Goal: Book appointment/travel/reservation

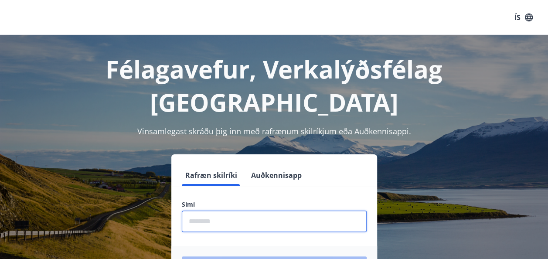
click at [207, 210] on input "phone" at bounding box center [274, 220] width 185 height 21
type input "********"
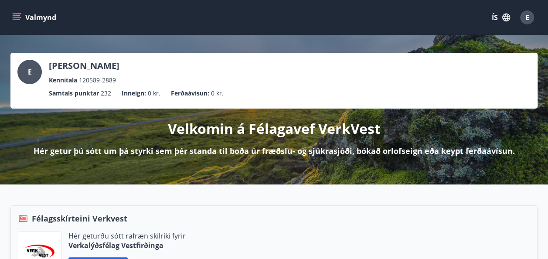
click at [23, 17] on button "Valmynd" at bounding box center [34, 18] width 49 height 16
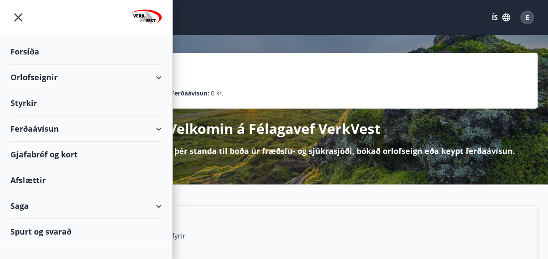
click at [155, 77] on div "Orlofseignir" at bounding box center [85, 77] width 151 height 26
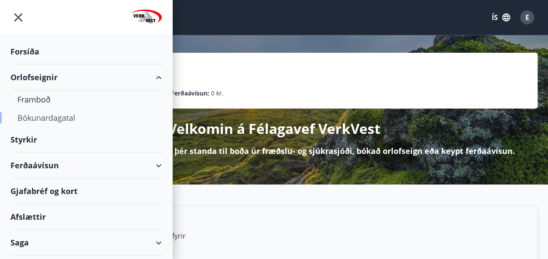
click at [45, 116] on div "Bókunardagatal" at bounding box center [85, 117] width 137 height 18
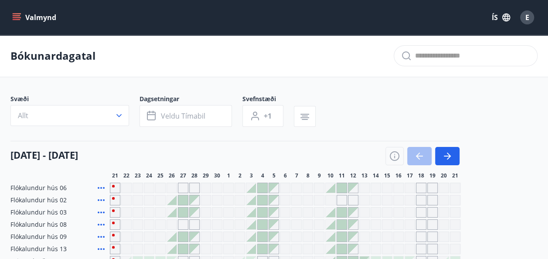
click at [169, 154] on div "21 september - 21 október" at bounding box center [234, 153] width 449 height 24
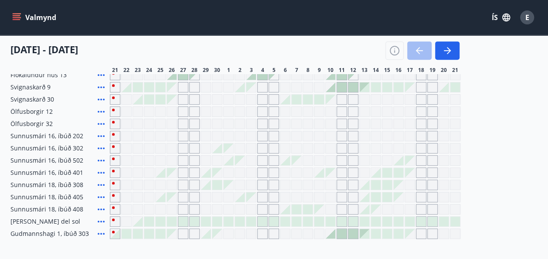
scroll to position [174, 0]
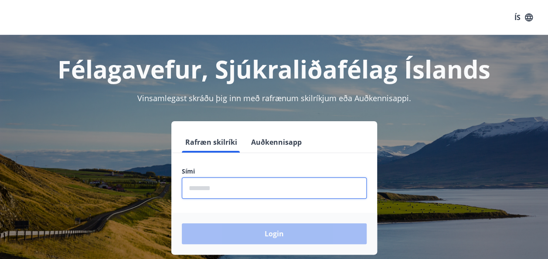
click at [220, 194] on input "phone" at bounding box center [274, 187] width 185 height 21
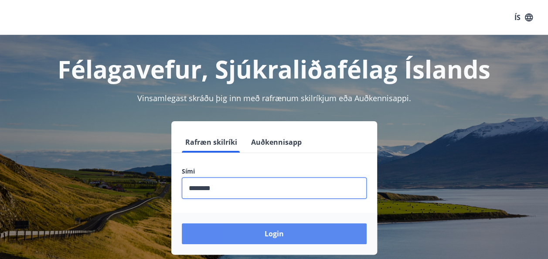
type input "********"
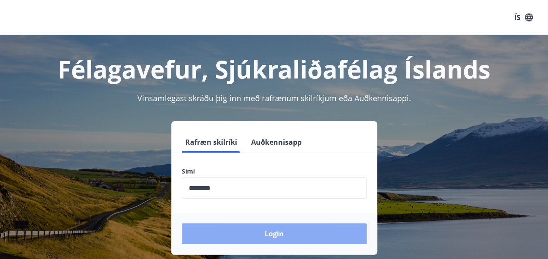
click at [270, 230] on button "Login" at bounding box center [274, 233] width 185 height 21
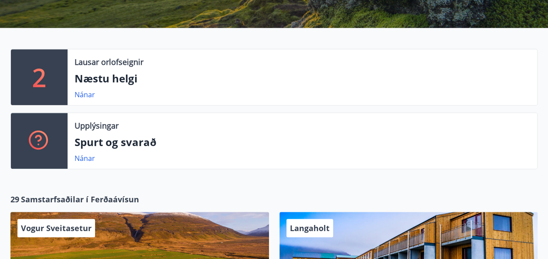
scroll to position [139, 0]
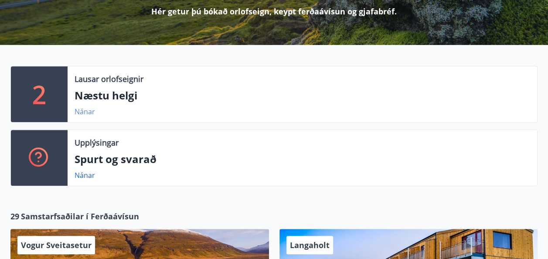
click at [80, 110] on link "Nánar" at bounding box center [85, 112] width 20 height 10
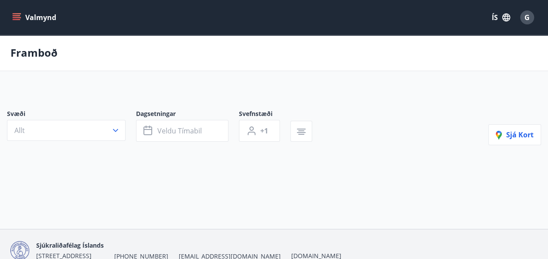
type input "*"
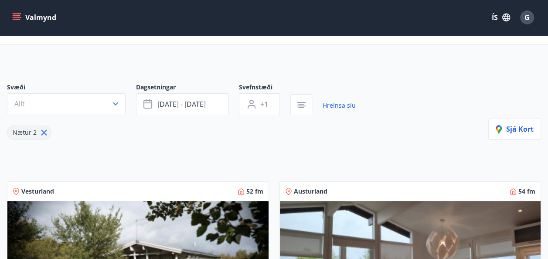
scroll to position [35, 0]
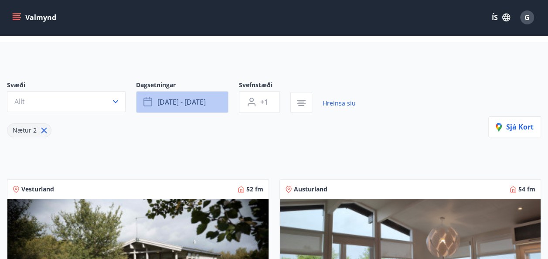
click at [204, 103] on span "[DATE] - [DATE]" at bounding box center [181, 102] width 48 height 10
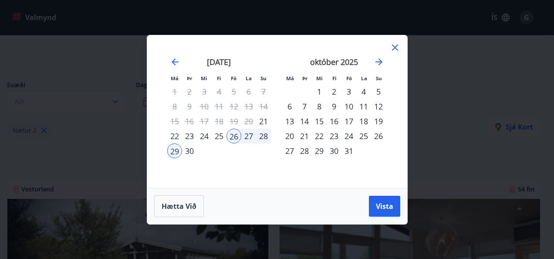
click at [175, 136] on div "22" at bounding box center [174, 136] width 15 height 15
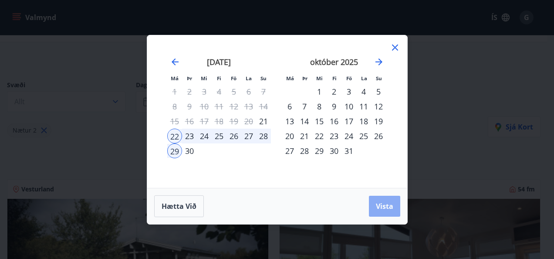
click at [391, 207] on span "Vista" at bounding box center [384, 206] width 17 height 10
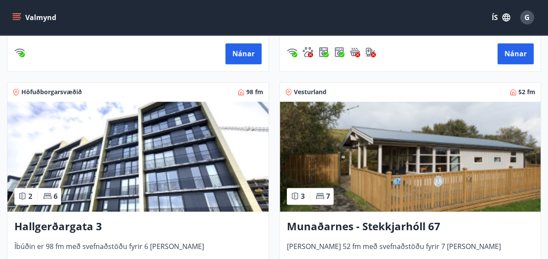
scroll to position [610, 0]
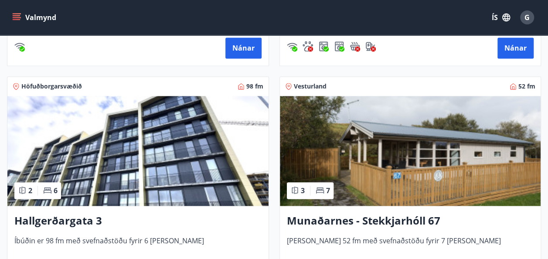
click at [48, 221] on h3 "Hallgerðargata 3" at bounding box center [137, 221] width 247 height 16
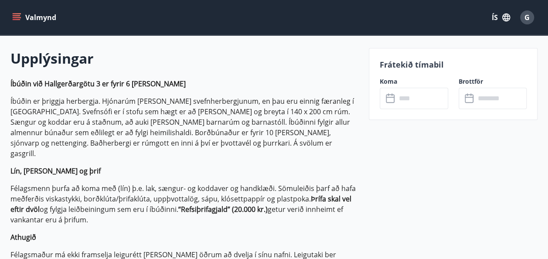
scroll to position [261, 0]
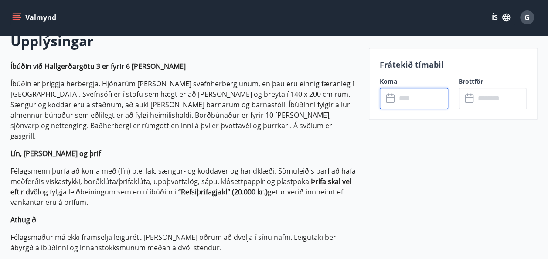
click at [404, 95] on input "text" at bounding box center [422, 98] width 52 height 21
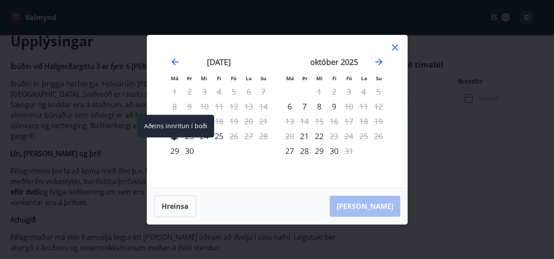
click at [174, 140] on span at bounding box center [174, 139] width 6 height 4
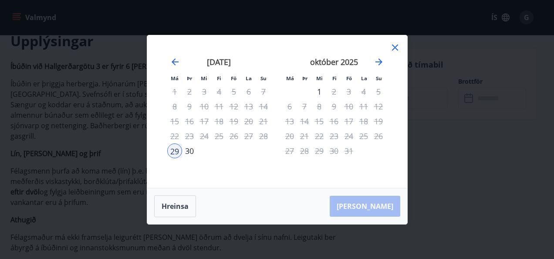
drag, startPoint x: 221, startPoint y: 162, endPoint x: 175, endPoint y: 134, distance: 54.0
click at [175, 134] on div "[DATE] 1 2 3 4 5 6 7 8 9 10 11 12 13 14 15 16 17 18 19 20 21 22 23 24 25 26 27 …" at bounding box center [219, 117] width 115 height 143
click at [175, 134] on div "22" at bounding box center [174, 136] width 15 height 15
click at [173, 200] on button "Hreinsa" at bounding box center [175, 206] width 42 height 22
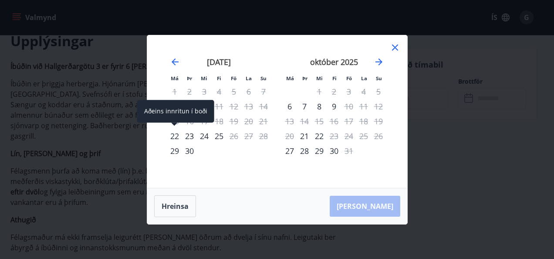
click at [176, 134] on div "22" at bounding box center [174, 136] width 15 height 15
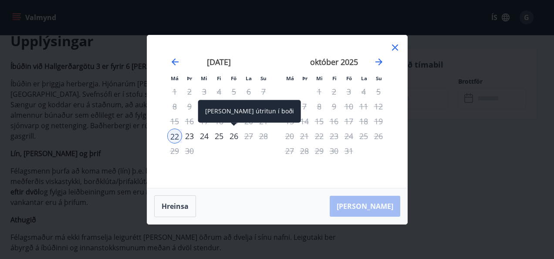
click at [235, 137] on div "26" at bounding box center [234, 136] width 15 height 15
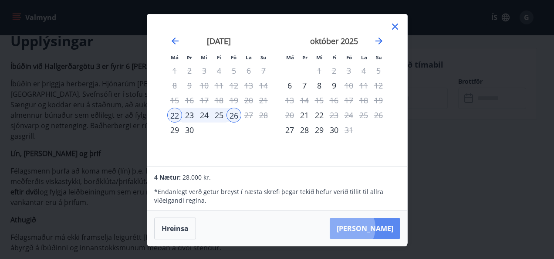
click at [375, 227] on button "[PERSON_NAME]" at bounding box center [365, 228] width 71 height 21
click at [389, 225] on button "[PERSON_NAME]" at bounding box center [365, 228] width 71 height 21
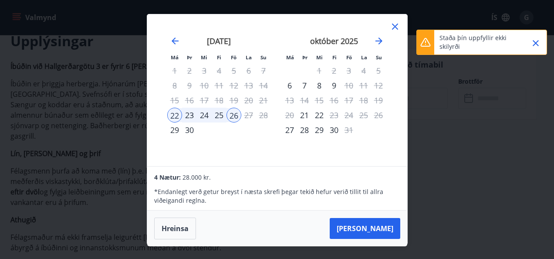
click at [536, 41] on icon "Close" at bounding box center [536, 43] width 10 height 10
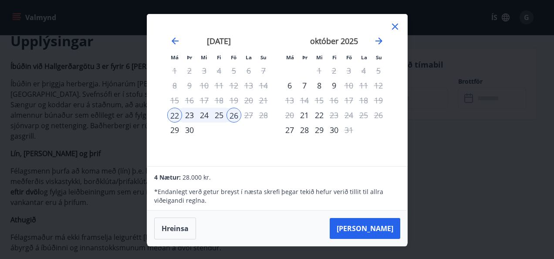
click at [396, 27] on icon at bounding box center [395, 26] width 10 height 10
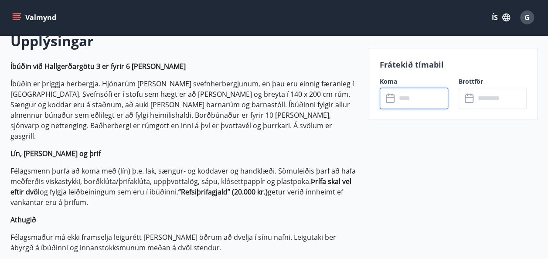
click at [418, 102] on input "text" at bounding box center [422, 98] width 52 height 21
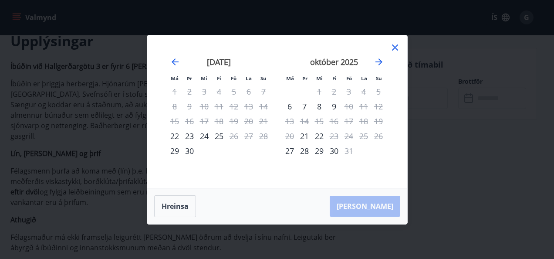
click at [394, 46] on icon at bounding box center [395, 47] width 6 height 6
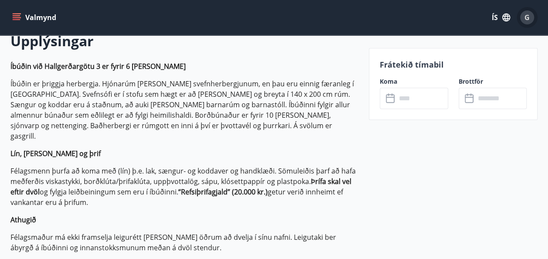
click at [527, 20] on span "G" at bounding box center [526, 18] width 5 height 10
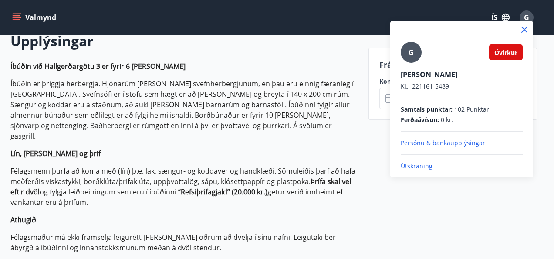
click at [442, 144] on p "Persónu & bankaupplýsingar" at bounding box center [462, 143] width 122 height 9
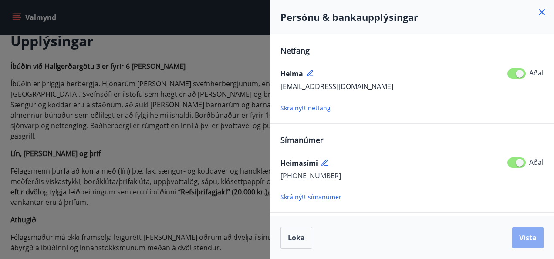
click at [529, 235] on span "Vista" at bounding box center [527, 238] width 17 height 10
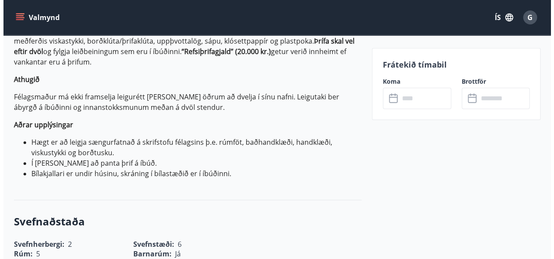
scroll to position [0, 0]
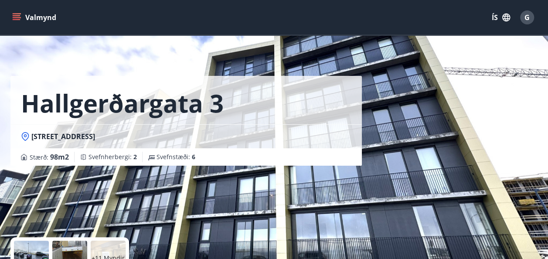
click at [14, 17] on icon "menu" at bounding box center [16, 17] width 9 height 9
click at [528, 17] on span "G" at bounding box center [526, 18] width 5 height 10
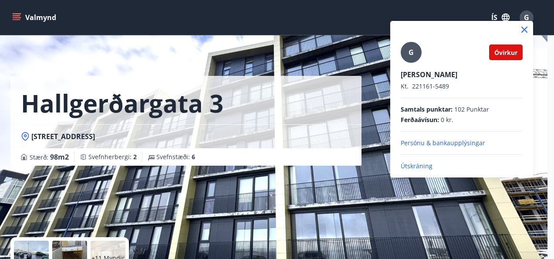
click at [528, 17] on div at bounding box center [277, 129] width 554 height 259
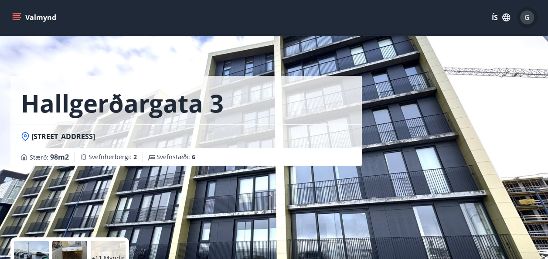
click at [528, 17] on span "G" at bounding box center [526, 18] width 5 height 10
